Goal: Use online tool/utility: Utilize a website feature to perform a specific function

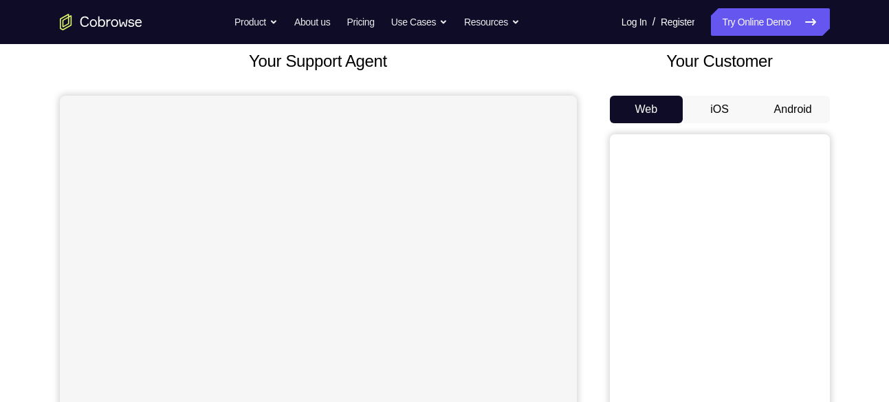
scroll to position [83, 0]
click at [819, 113] on button "Android" at bounding box center [793, 110] width 74 height 28
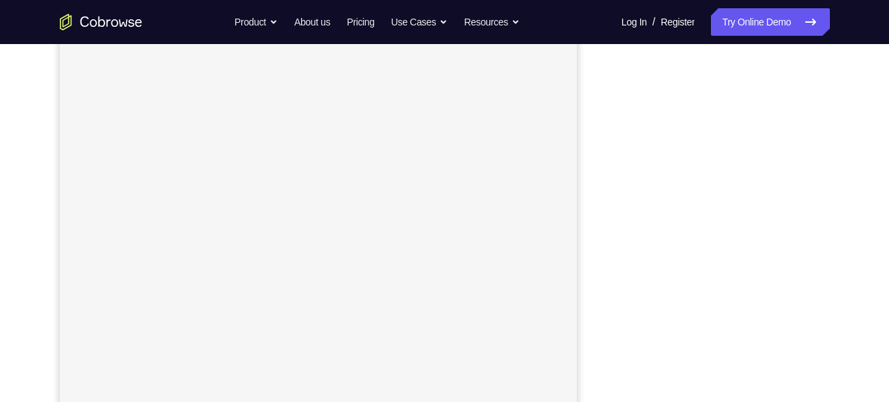
scroll to position [170, 0]
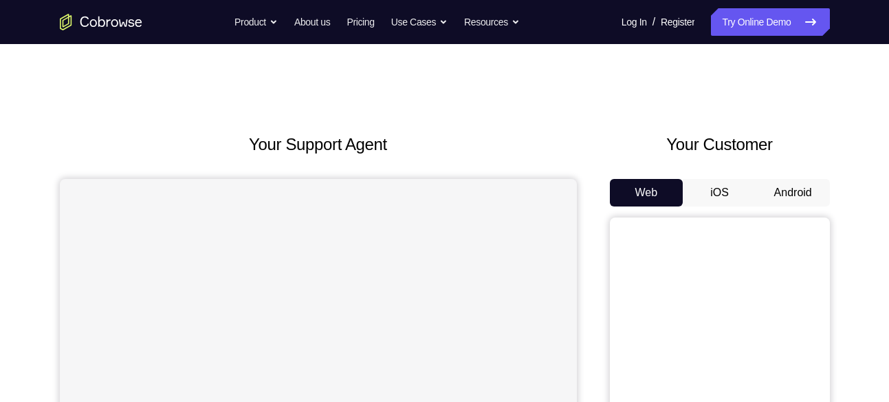
click at [799, 185] on button "Android" at bounding box center [793, 193] width 74 height 28
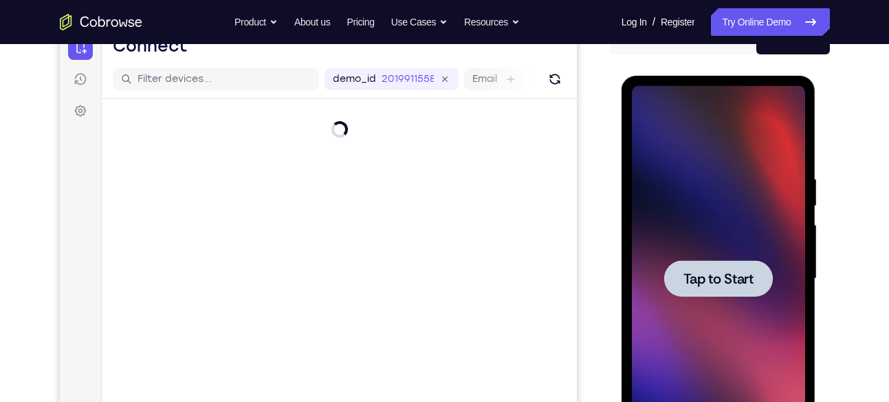
click at [721, 285] on span "Tap to Start" at bounding box center [718, 279] width 70 height 14
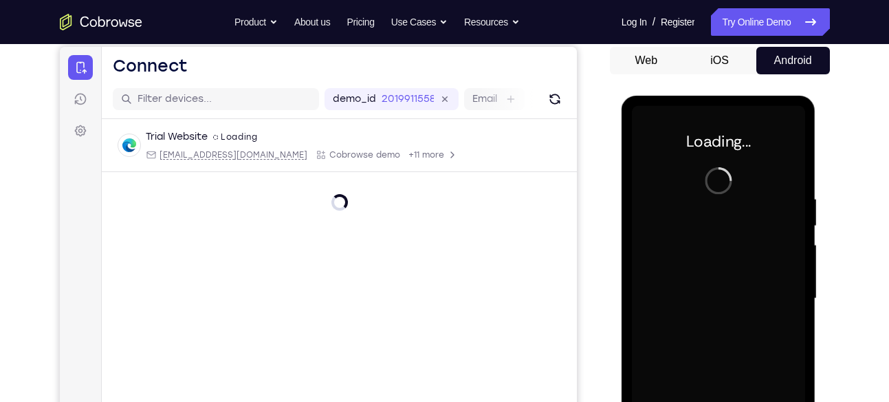
scroll to position [133, 0]
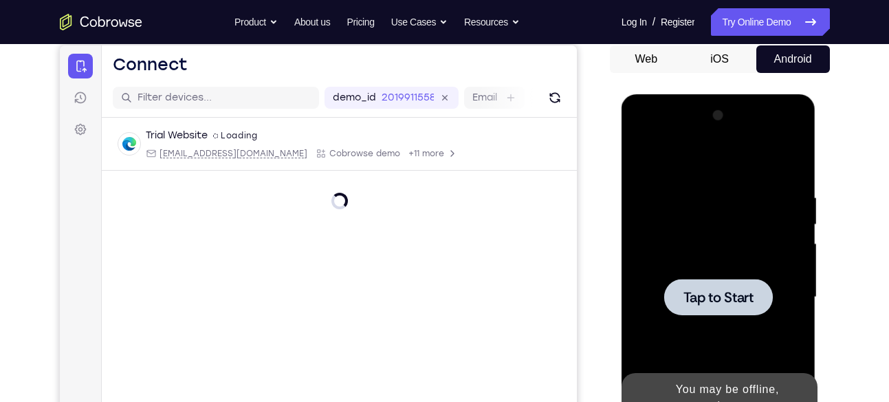
click at [721, 285] on div at bounding box center [718, 296] width 109 height 36
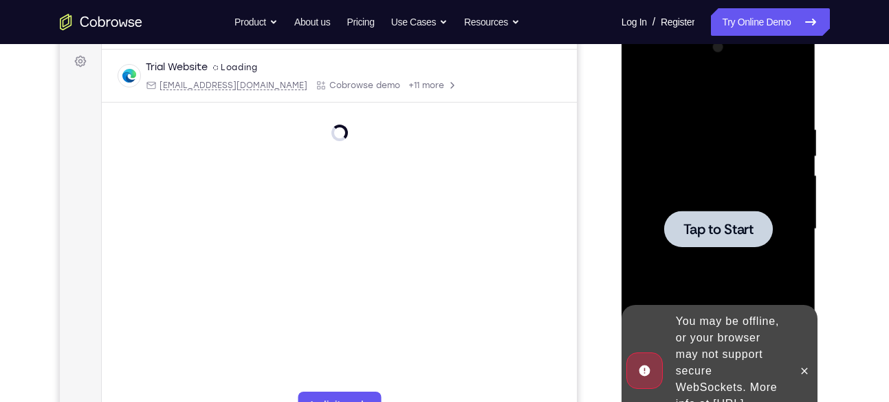
scroll to position [202, 0]
click at [802, 364] on icon at bounding box center [804, 369] width 11 height 11
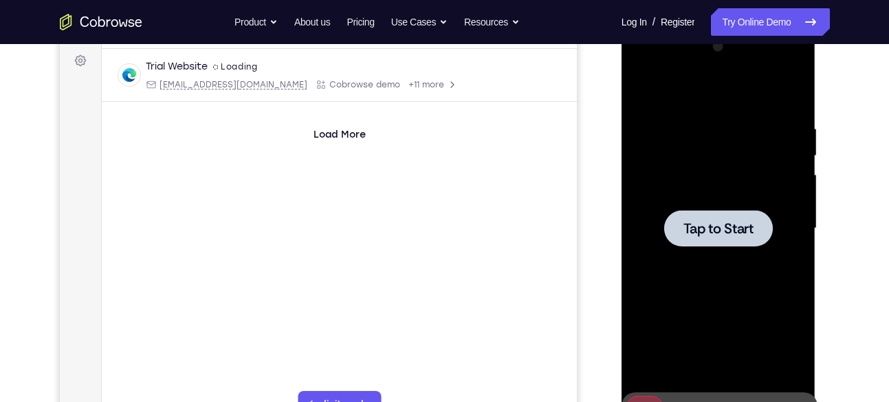
drag, startPoint x: 721, startPoint y: 158, endPoint x: 1206, endPoint y: 39, distance: 499.1
click at [721, 158] on div at bounding box center [718, 228] width 173 height 385
click at [806, 299] on div "Tap to Start" at bounding box center [719, 230] width 195 height 410
click at [721, 232] on span "Tap to Start" at bounding box center [718, 228] width 70 height 14
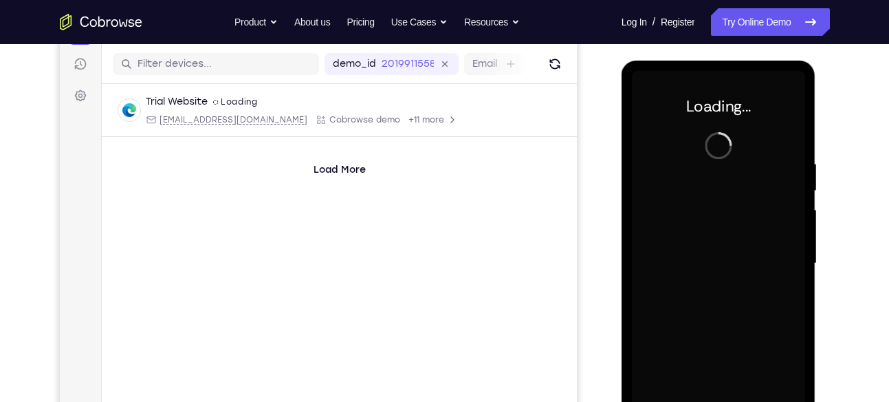
scroll to position [168, 0]
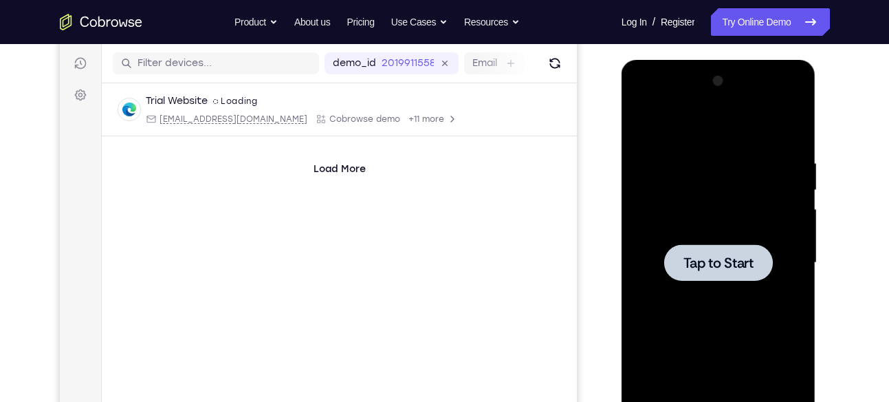
click at [686, 256] on span "Tap to Start" at bounding box center [718, 263] width 70 height 14
click at [671, 136] on div at bounding box center [718, 262] width 173 height 385
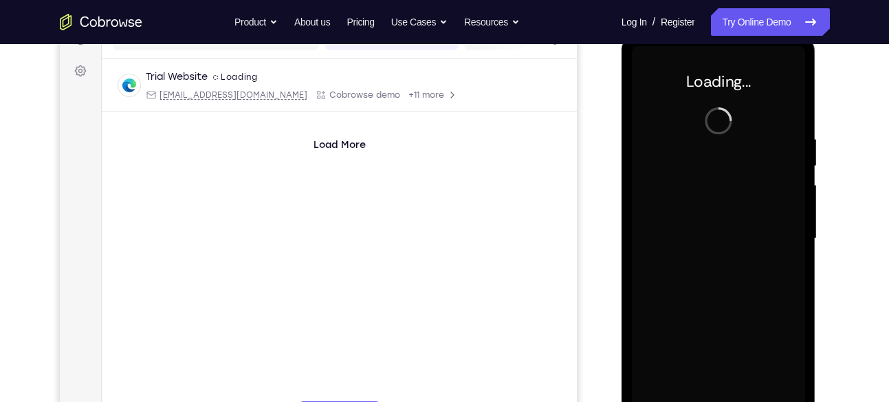
scroll to position [198, 0]
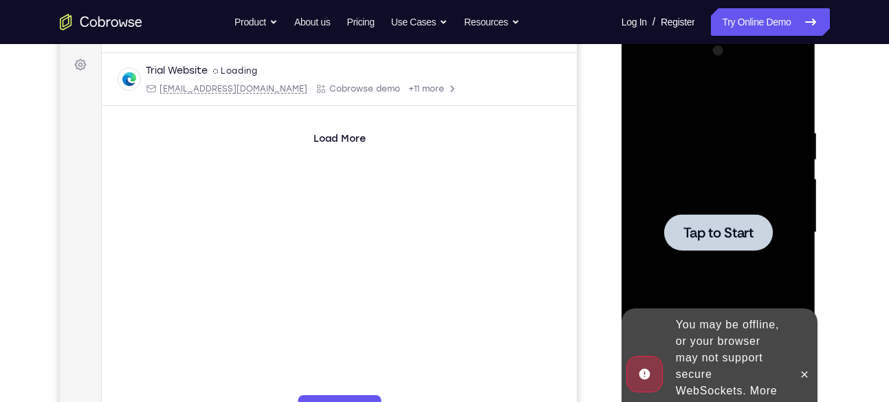
click at [714, 190] on div at bounding box center [718, 232] width 173 height 385
click at [803, 369] on icon at bounding box center [804, 374] width 11 height 11
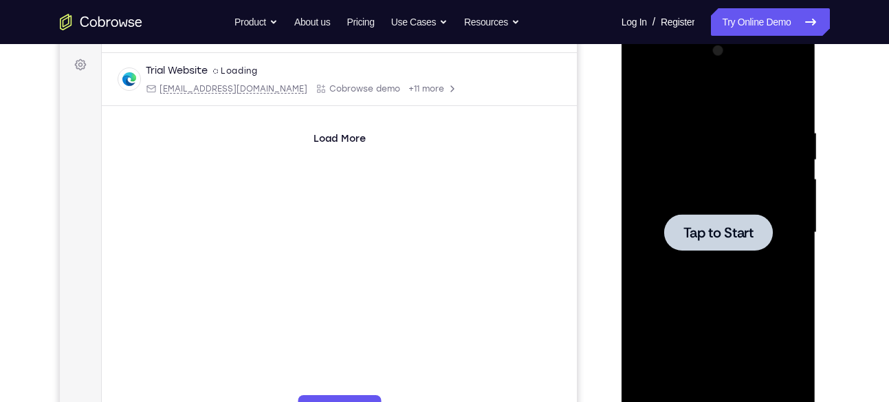
click at [667, 252] on div at bounding box center [718, 232] width 173 height 385
click at [709, 232] on span "Tap to Start" at bounding box center [718, 233] width 70 height 14
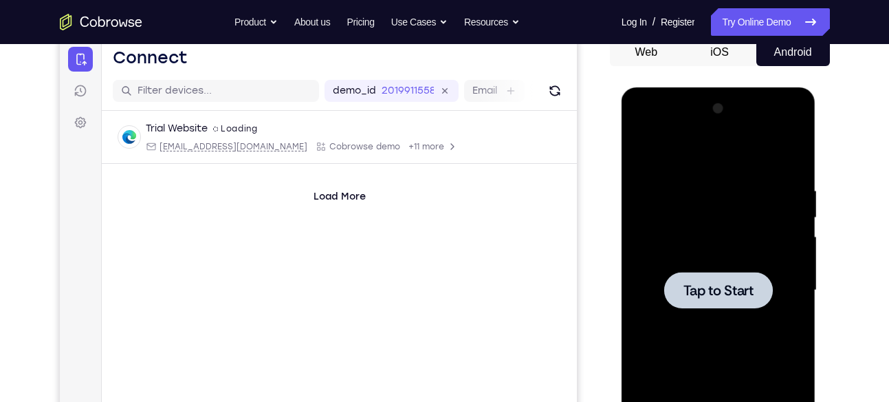
scroll to position [140, 0]
click at [709, 232] on div at bounding box center [718, 290] width 173 height 385
drag, startPoint x: 709, startPoint y: 291, endPoint x: 709, endPoint y: 232, distance: 58.4
click at [709, 232] on div at bounding box center [718, 290] width 173 height 385
click at [744, 272] on div at bounding box center [718, 290] width 109 height 36
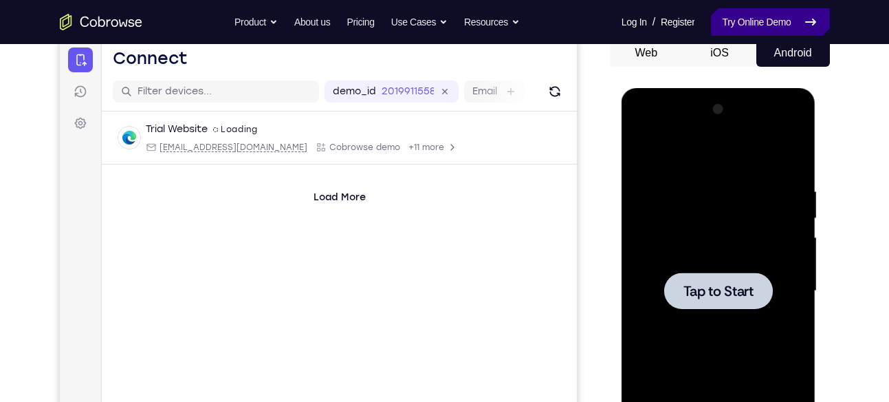
click at [774, 21] on link "Try Online Demo" at bounding box center [770, 22] width 118 height 28
